Goal: Complete application form

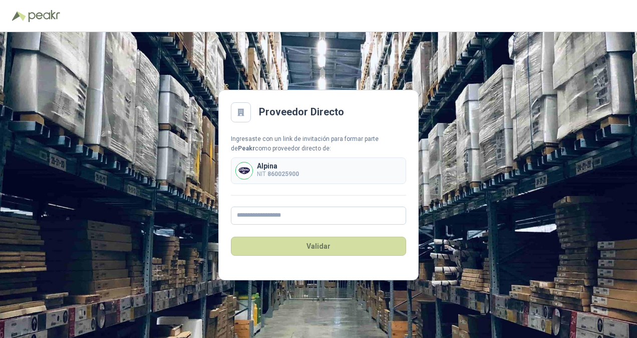
click at [216, 238] on div "Proveedor Directo Ingresaste con un link de invitación para formar parte de [PE…" at bounding box center [318, 184] width 637 height 305
click at [294, 212] on input "text" at bounding box center [318, 215] width 175 height 18
click at [185, 216] on div "Proveedor Directo Ingresaste con un link de invitación para formar parte de [PE…" at bounding box center [318, 184] width 637 height 305
click at [297, 213] on input "text" at bounding box center [318, 215] width 175 height 18
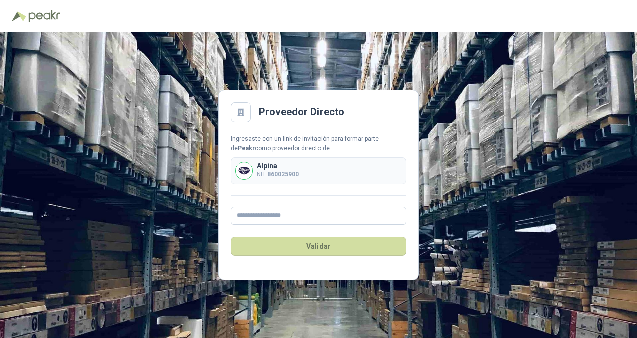
click at [211, 208] on div "Proveedor Directo Ingresaste con un link de invitación para formar parte de [PE…" at bounding box center [318, 184] width 637 height 305
click at [276, 215] on input "text" at bounding box center [318, 215] width 175 height 18
paste input "**********"
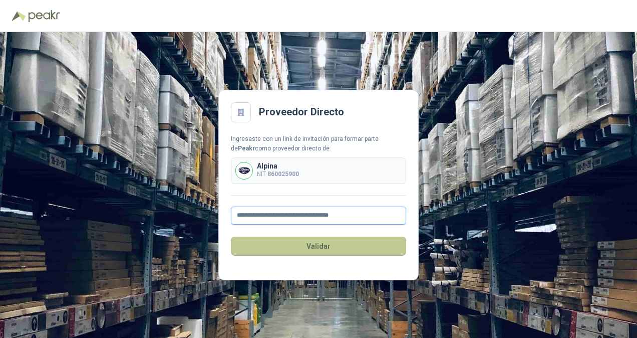
type input "**********"
click at [321, 241] on button "Validar" at bounding box center [318, 245] width 175 height 19
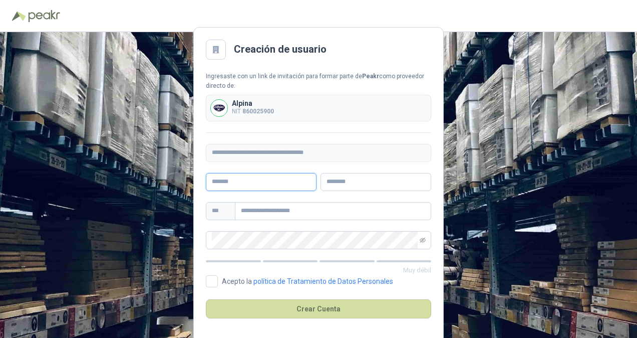
click at [273, 178] on input "text" at bounding box center [261, 182] width 111 height 18
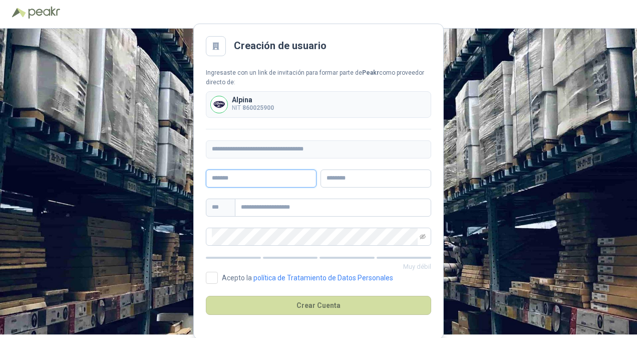
scroll to position [5, 0]
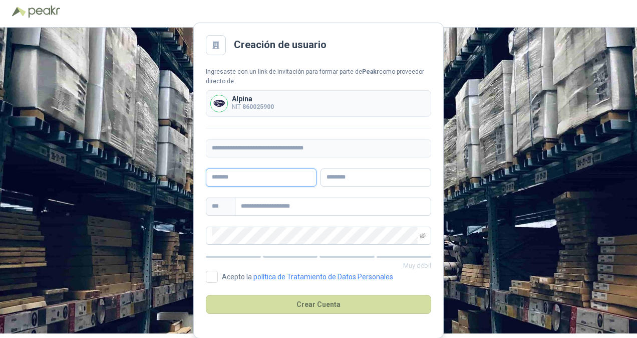
click at [268, 182] on input "text" at bounding box center [261, 177] width 111 height 18
